Goal: Find specific page/section: Find specific page/section

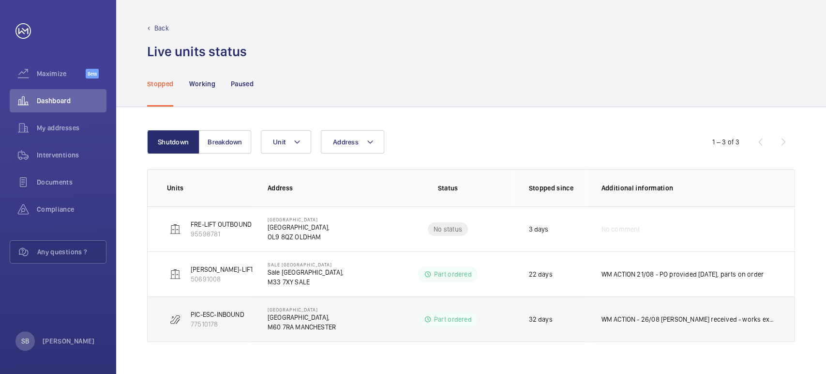
click at [725, 323] on p "WM ACTION - 26/08 [PERSON_NAME] received - works expected to be complete w/c 01…" at bounding box center [688, 319] width 174 height 10
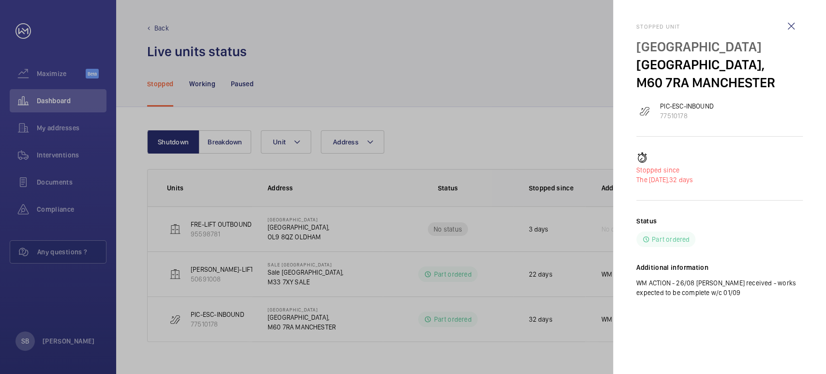
click at [566, 349] on div at bounding box center [413, 187] width 826 height 374
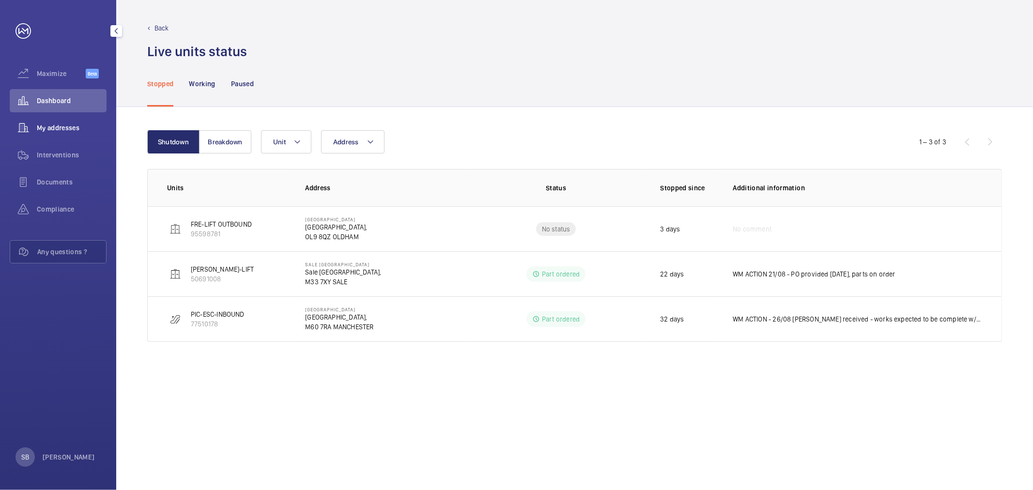
click at [63, 125] on span "My addresses" at bounding box center [72, 128] width 70 height 10
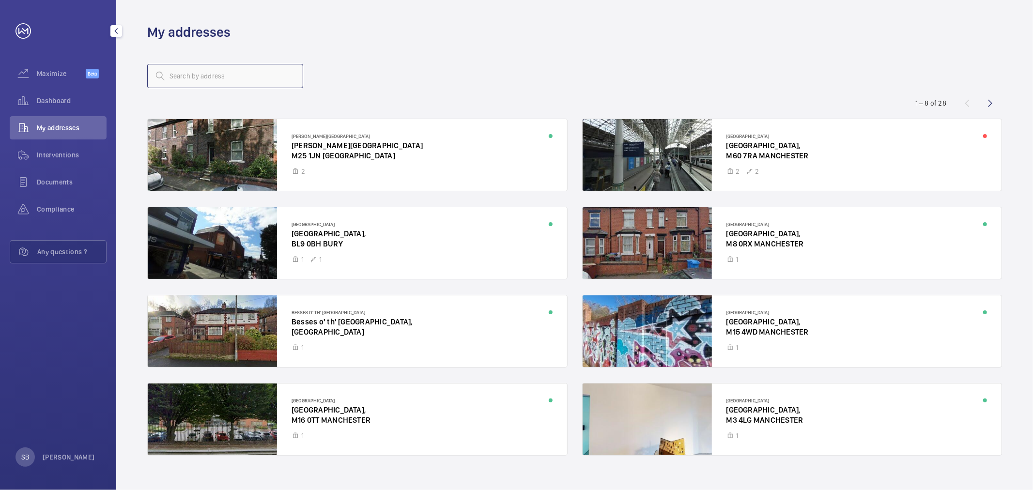
click at [197, 79] on input "text" at bounding box center [225, 76] width 156 height 24
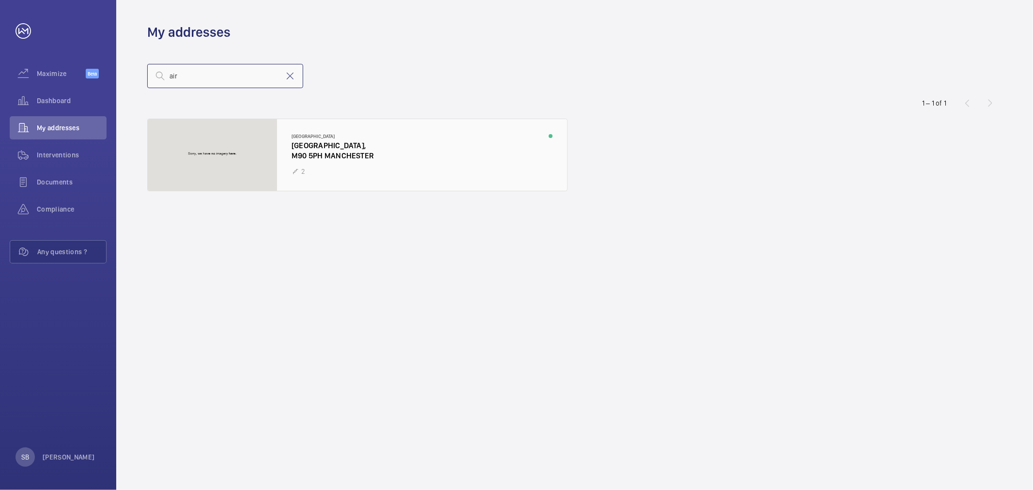
type input "air"
click at [346, 135] on div at bounding box center [357, 155] width 419 height 72
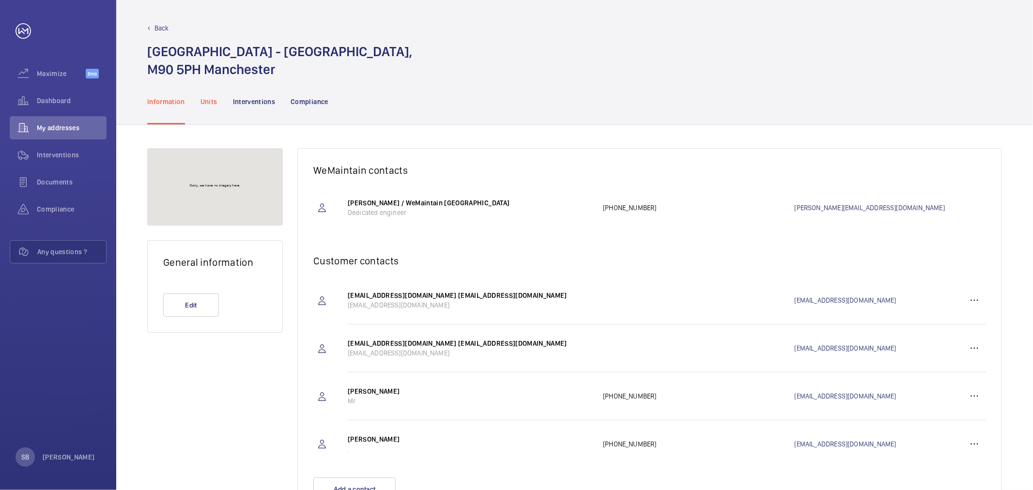
click at [211, 113] on div "Units" at bounding box center [208, 101] width 17 height 46
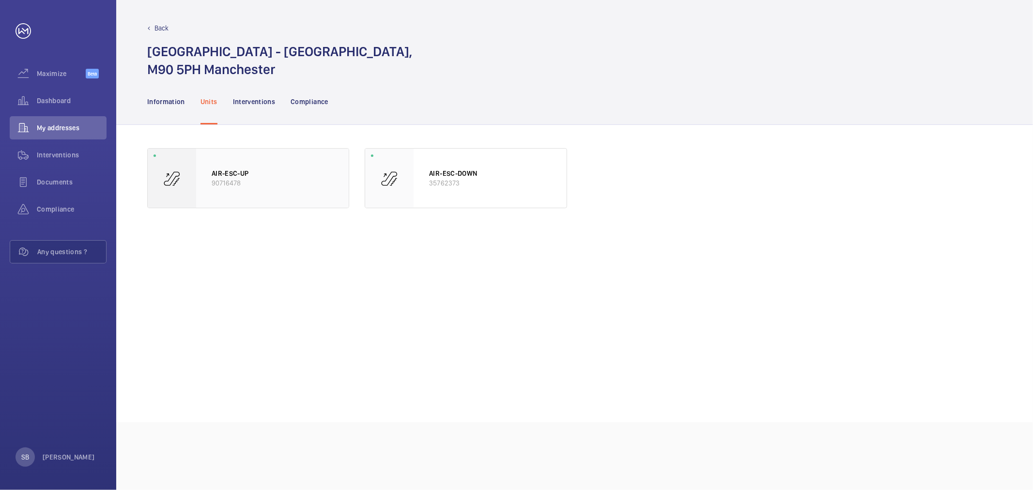
click at [310, 172] on p "AIR-ESC-UP" at bounding box center [273, 173] width 122 height 10
